Goal: Task Accomplishment & Management: Use online tool/utility

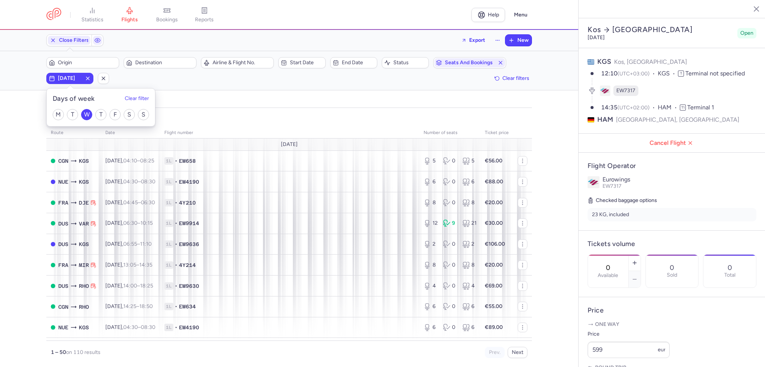
select select "days"
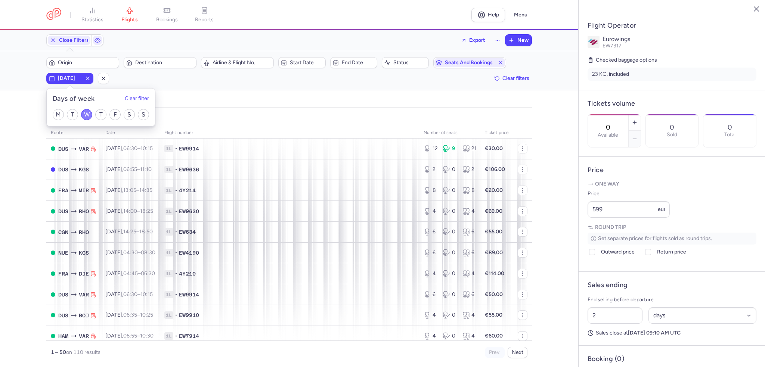
click at [90, 116] on input "W" at bounding box center [86, 114] width 11 height 11
checkbox input "false"
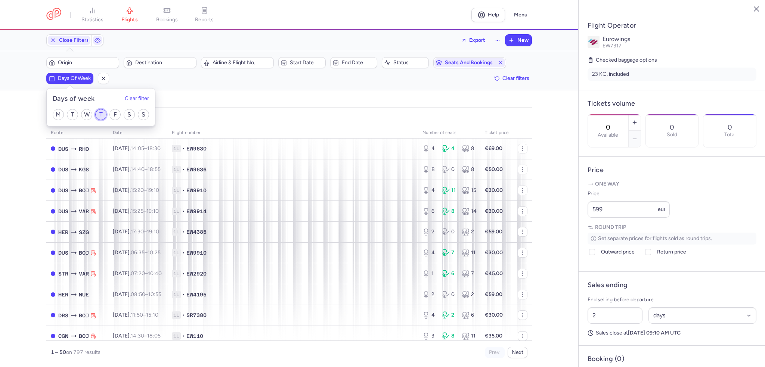
click at [103, 113] on input "T" at bounding box center [100, 114] width 11 height 11
checkbox input "true"
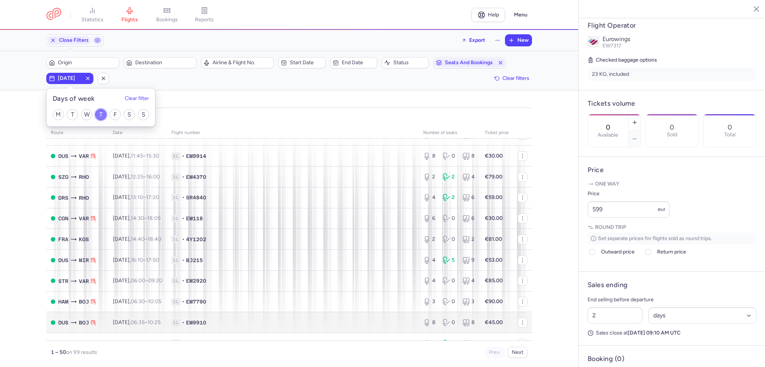
scroll to position [149, 0]
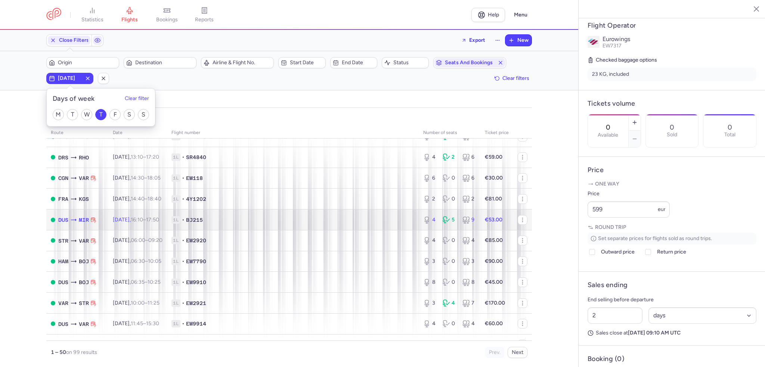
click at [258, 229] on td "1L • BJ215" at bounding box center [293, 220] width 252 height 21
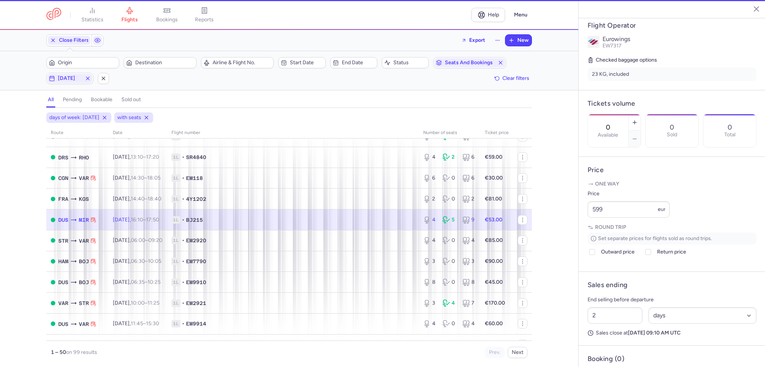
type input "4"
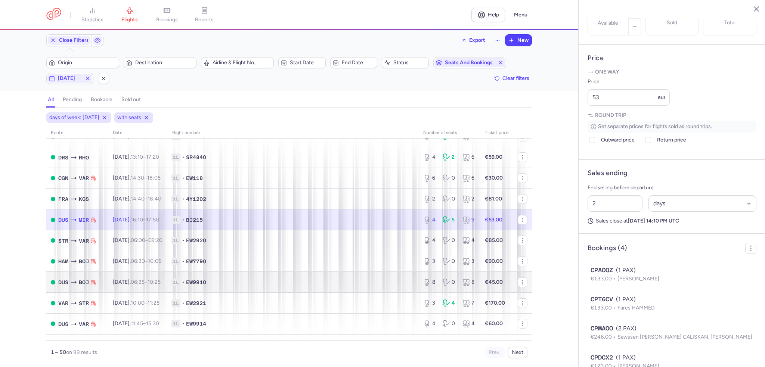
scroll to position [187, 0]
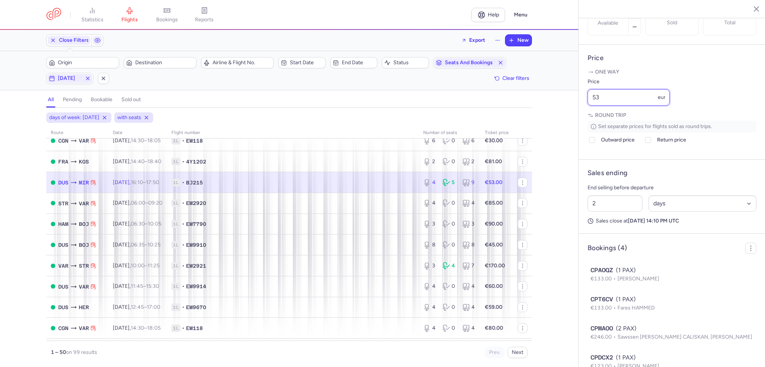
drag, startPoint x: 599, startPoint y: 118, endPoint x: 567, endPoint y: 115, distance: 32.7
click at [567, 115] on div "statistics flights bookings reports Help Menu Close Filters Export New Filters …" at bounding box center [382, 183] width 765 height 367
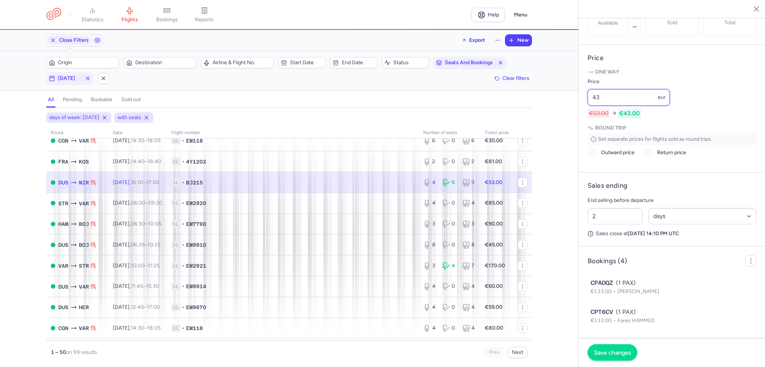
type input "43"
click at [611, 352] on span "Save changes" at bounding box center [612, 352] width 37 height 7
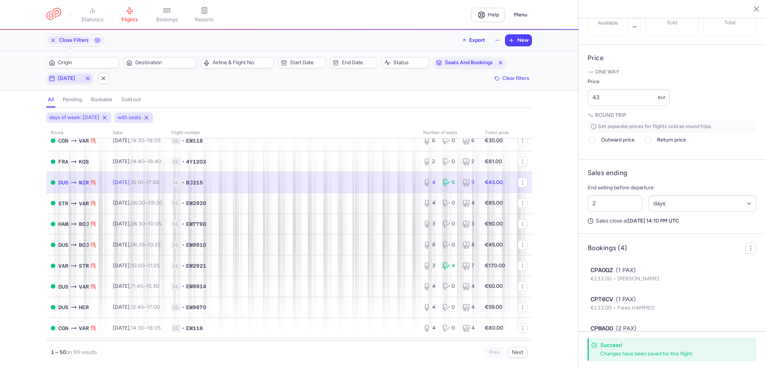
click at [78, 76] on span "[DATE]" at bounding box center [70, 78] width 24 height 6
drag, startPoint x: 106, startPoint y: 116, endPoint x: 97, endPoint y: 117, distance: 8.6
click at [106, 116] on input "T" at bounding box center [100, 114] width 11 height 11
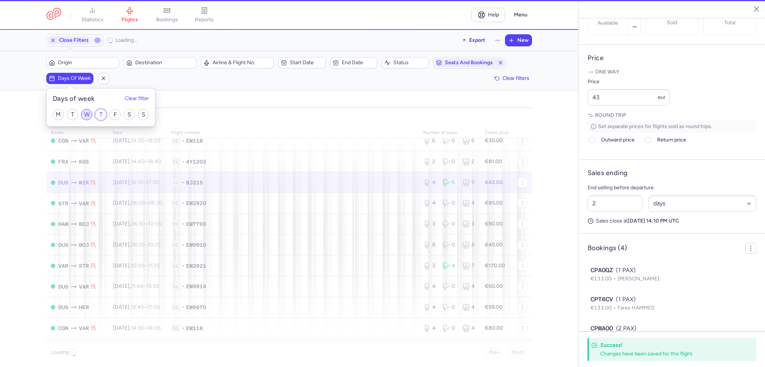
click at [106, 116] on input "T" at bounding box center [100, 114] width 11 height 11
checkbox input "true"
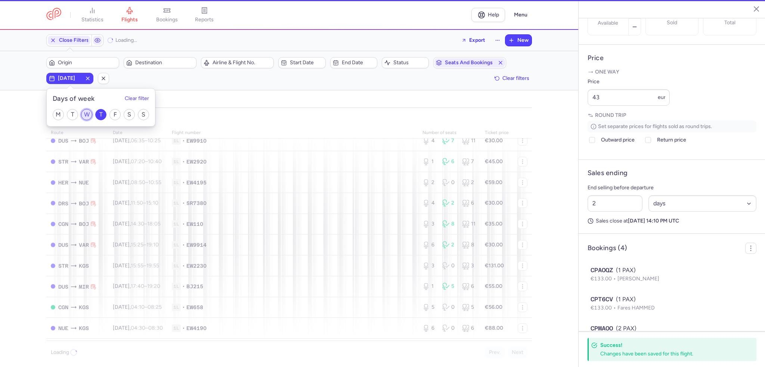
click at [88, 118] on input "W" at bounding box center [86, 114] width 11 height 11
checkbox input "true"
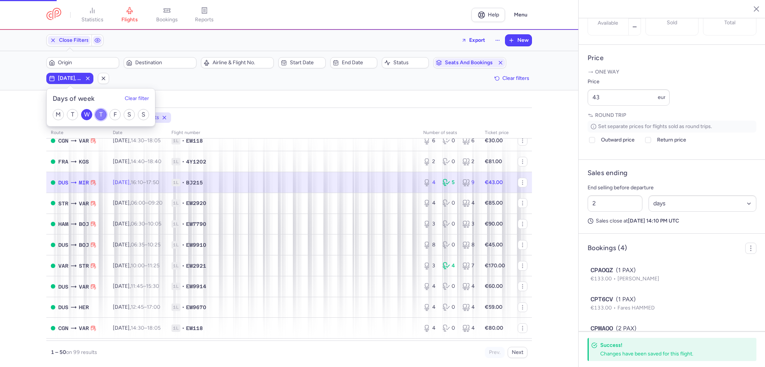
click at [100, 116] on input "T" at bounding box center [100, 114] width 11 height 11
checkbox input "false"
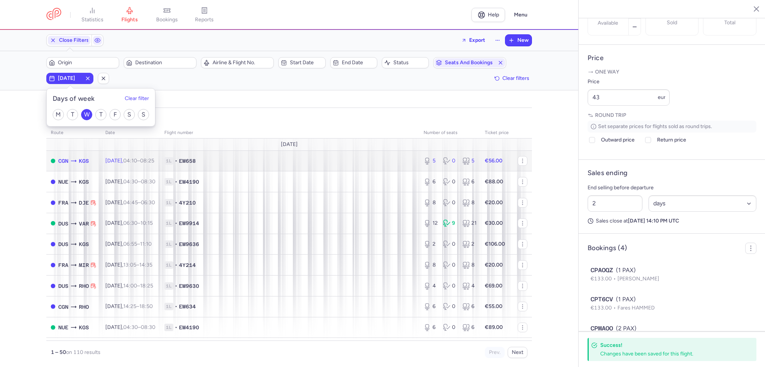
click at [269, 162] on span "1L • EW658" at bounding box center [289, 160] width 250 height 7
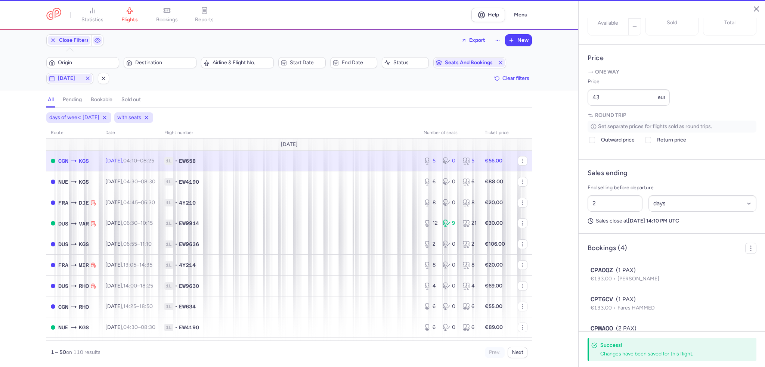
type input "5"
type input "37"
select select "hours"
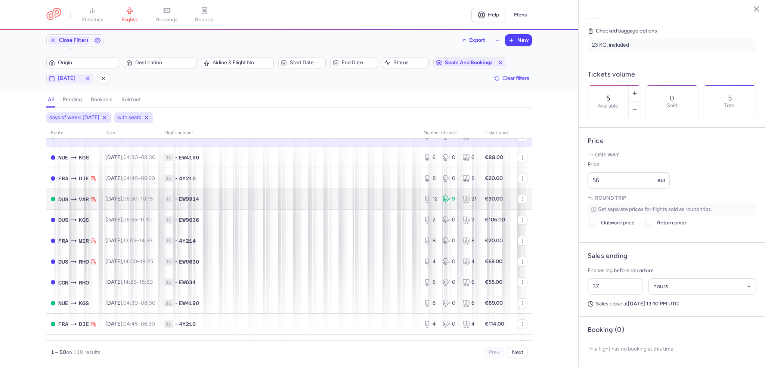
scroll to position [37, 0]
